Goal: Task Accomplishment & Management: Use online tool/utility

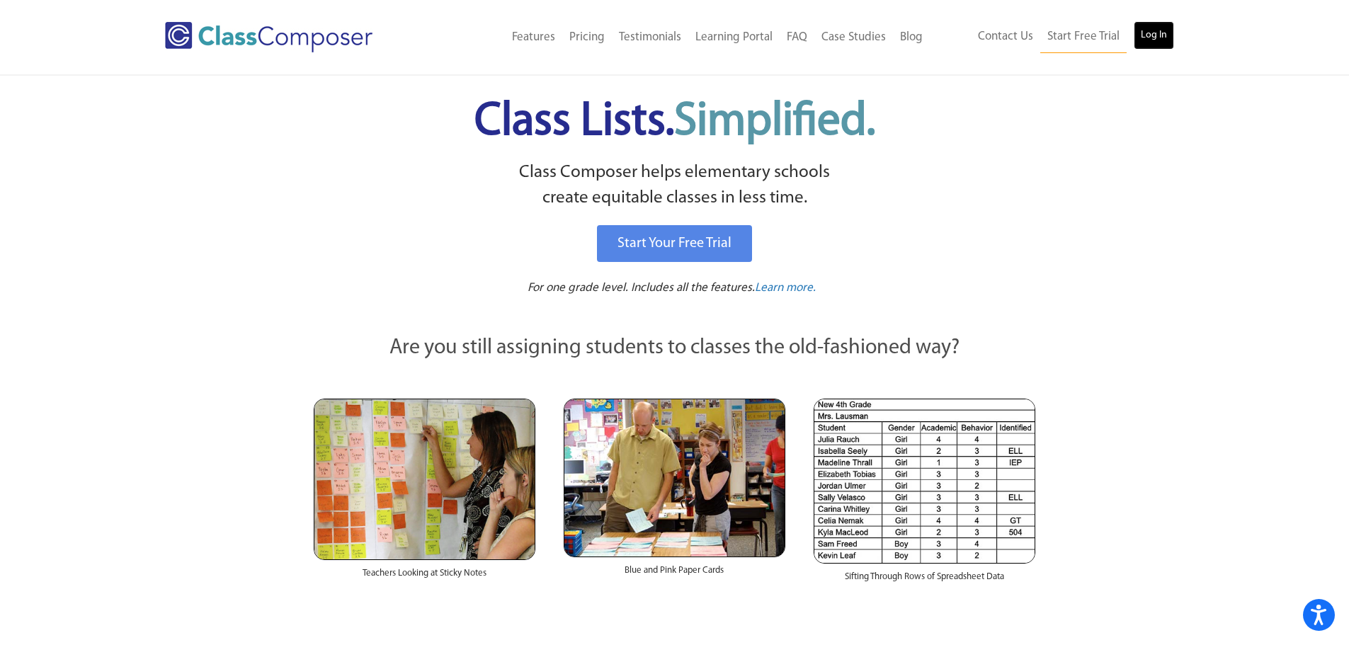
click at [1151, 38] on link "Log In" at bounding box center [1154, 35] width 40 height 28
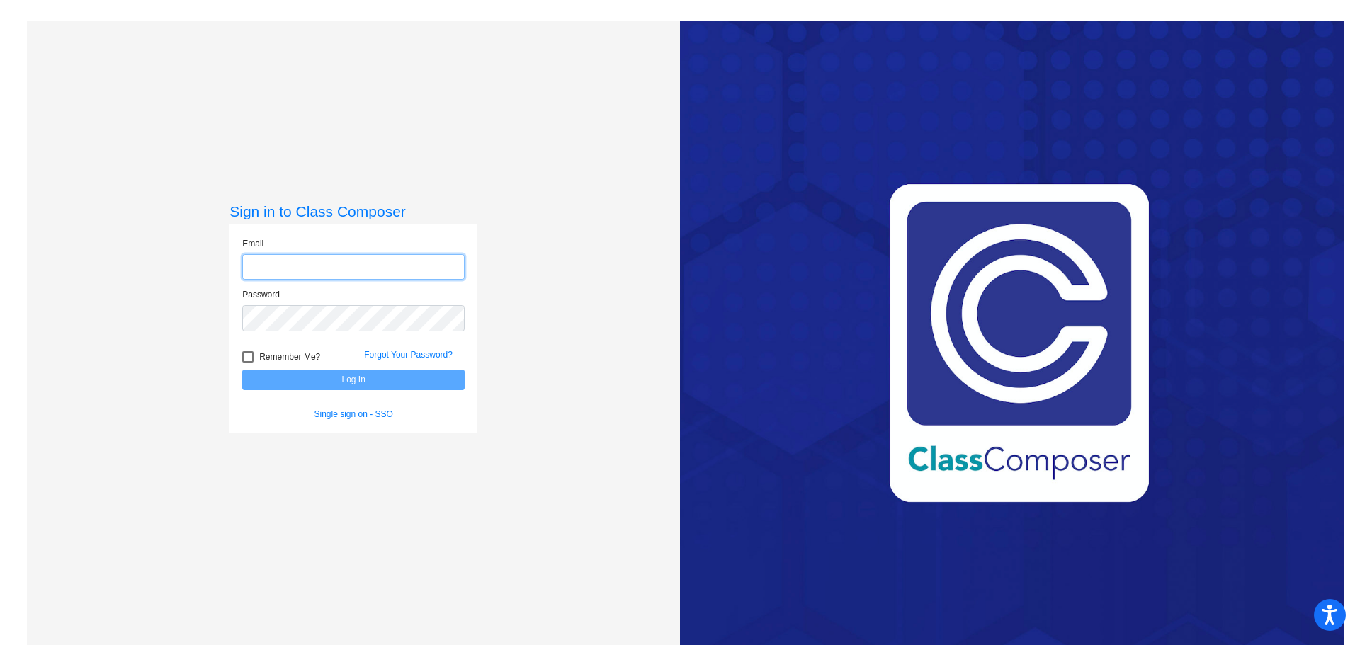
type input "[EMAIL_ADDRESS][DOMAIN_NAME]"
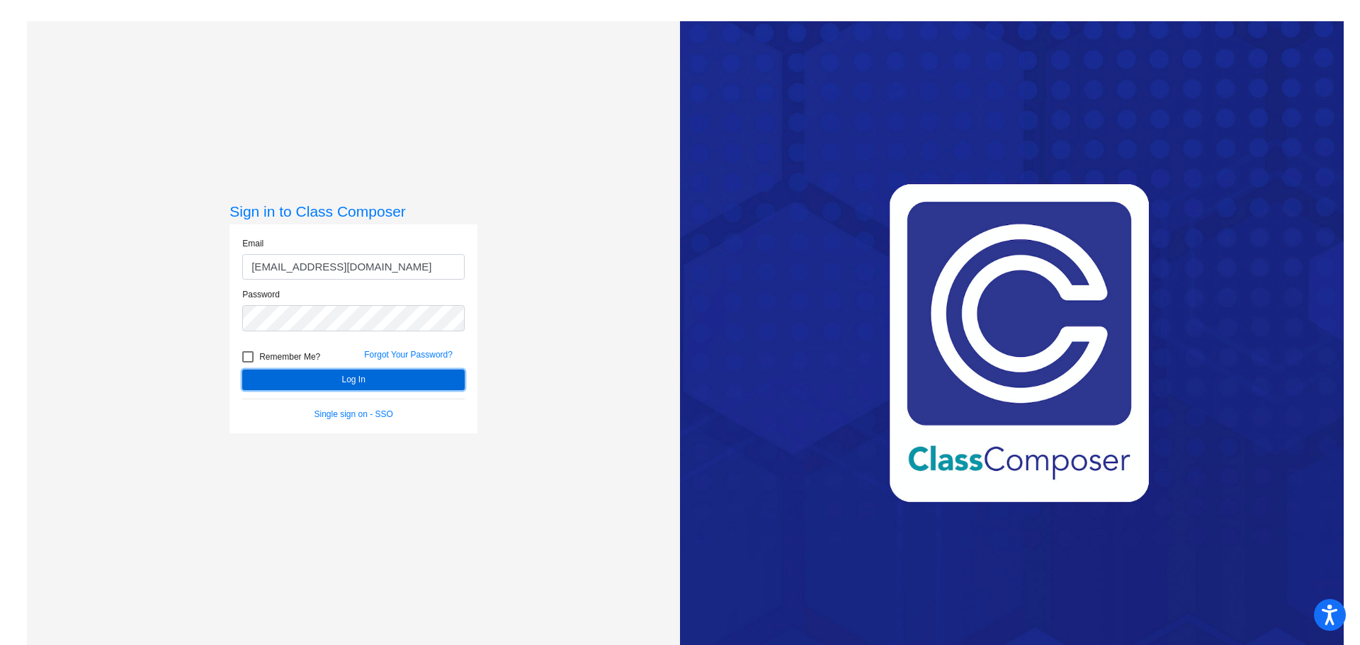
click at [414, 374] on button "Log In" at bounding box center [353, 380] width 222 height 21
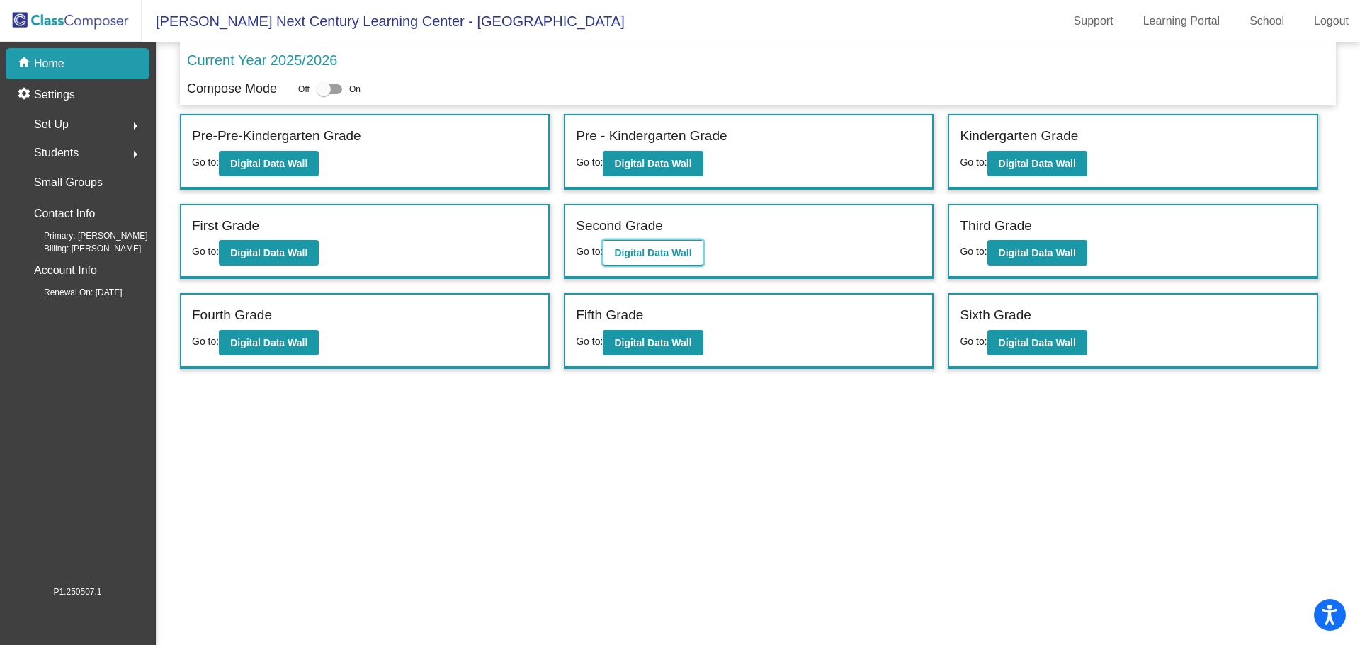
click at [674, 247] on b "Digital Data Wall" at bounding box center [652, 252] width 77 height 11
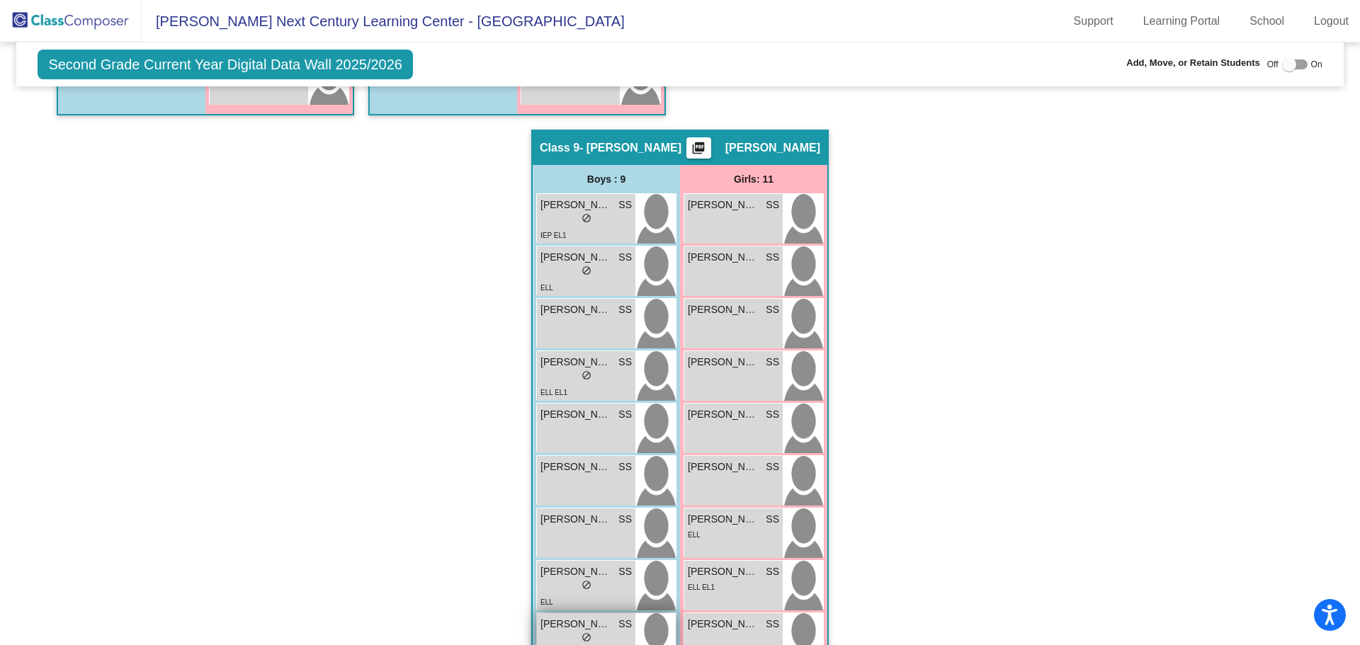
scroll to position [1912, 0]
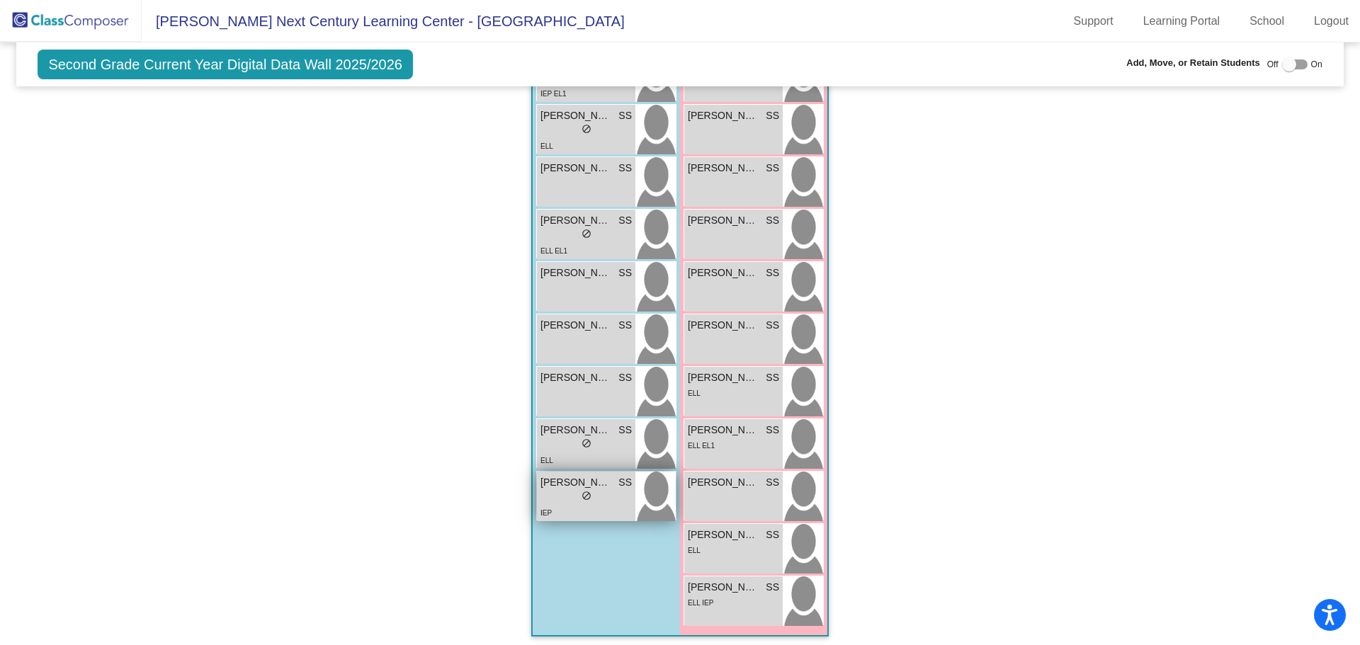
click at [601, 504] on div "lock do_not_disturb_alt" at bounding box center [585, 497] width 91 height 15
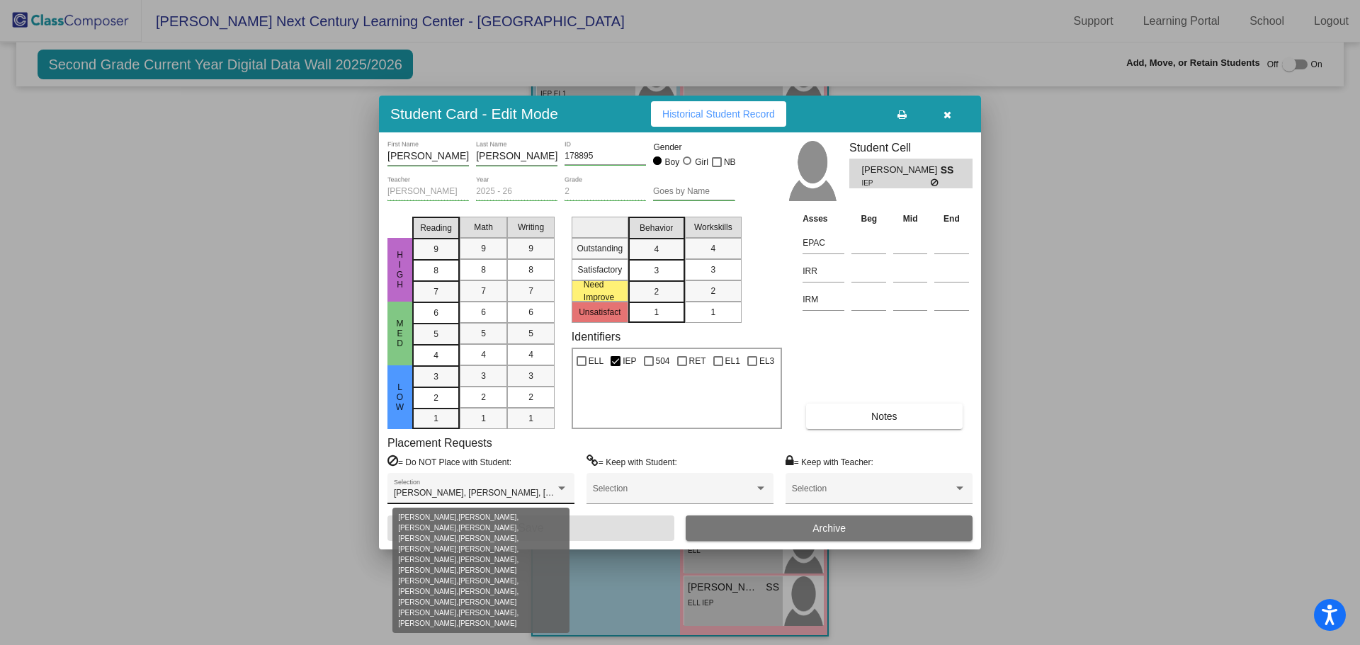
click at [562, 487] on div at bounding box center [561, 489] width 7 height 4
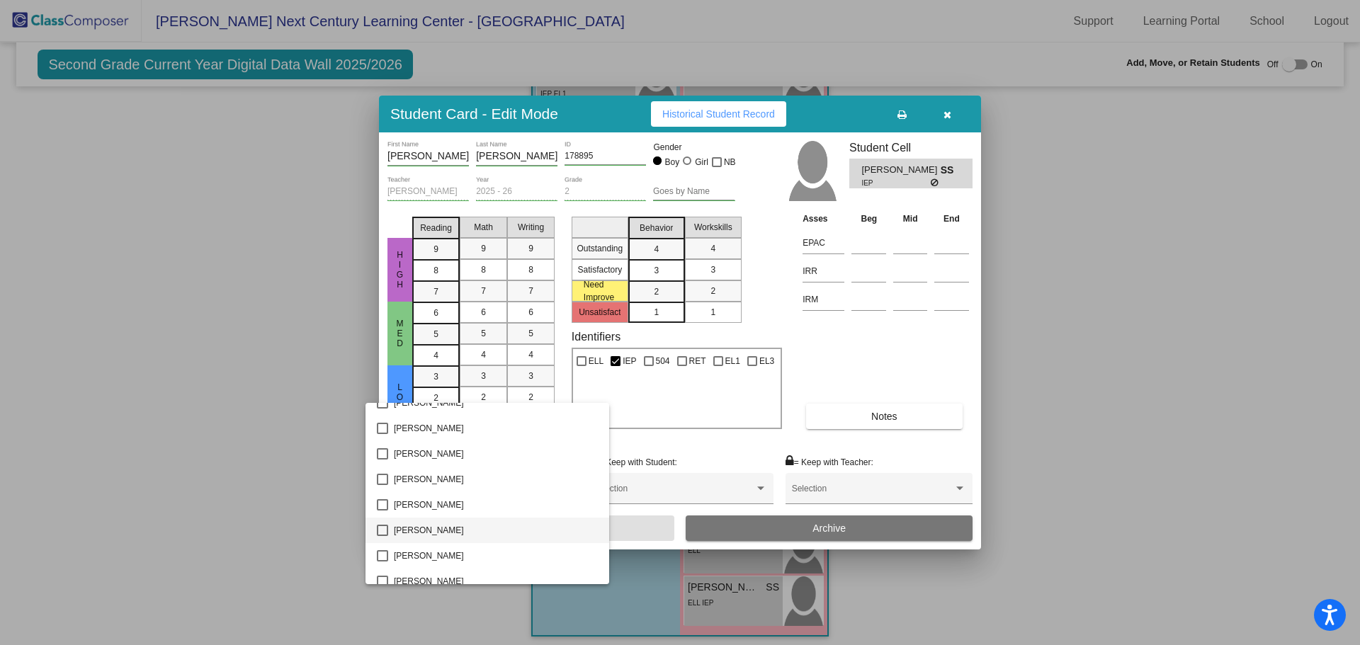
scroll to position [157, 0]
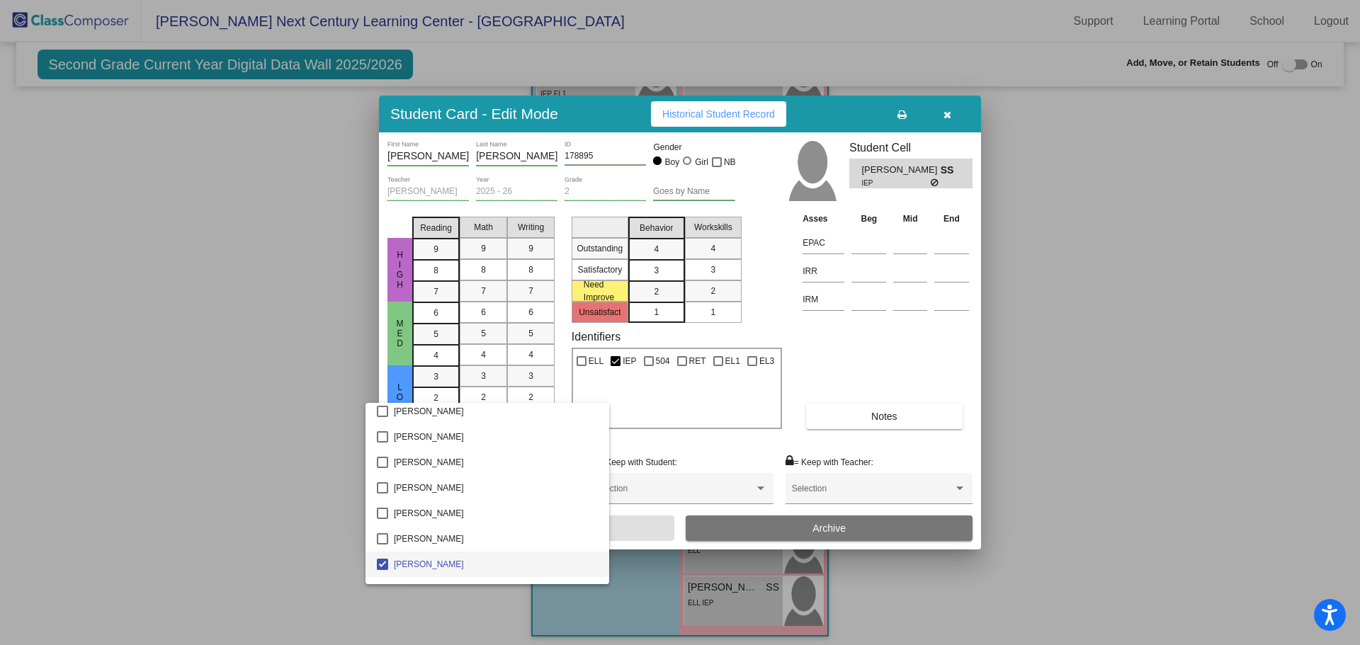
click at [171, 371] on div at bounding box center [680, 322] width 1360 height 645
